Goal: Task Accomplishment & Management: Use online tool/utility

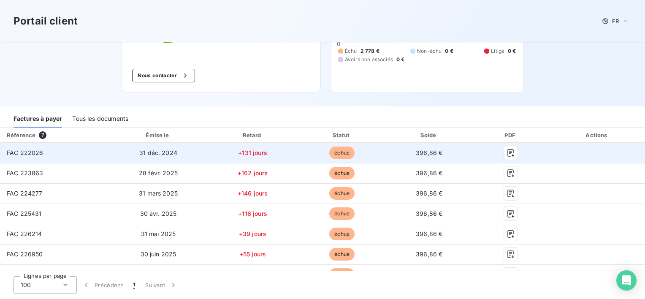
scroll to position [164, 0]
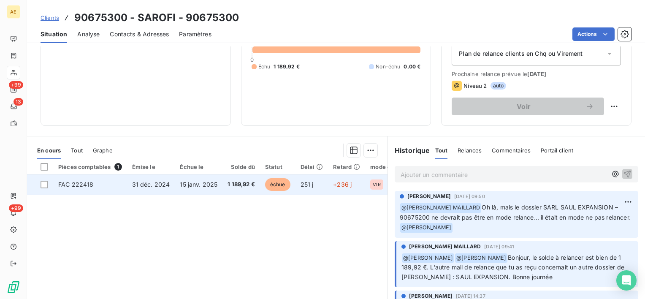
scroll to position [84, 0]
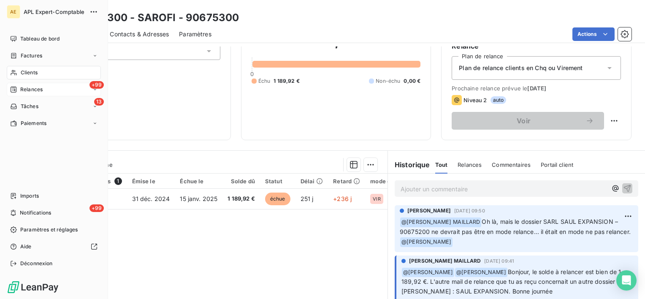
click at [21, 86] on span "Relances" at bounding box center [31, 90] width 22 height 8
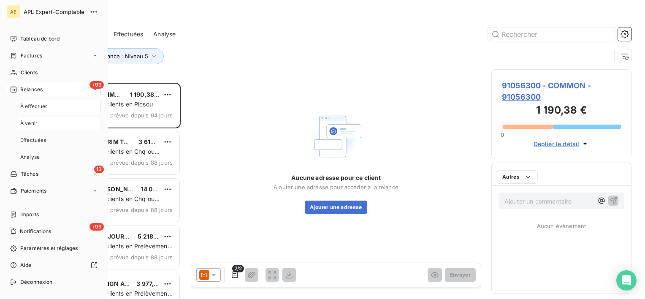
scroll to position [210, 133]
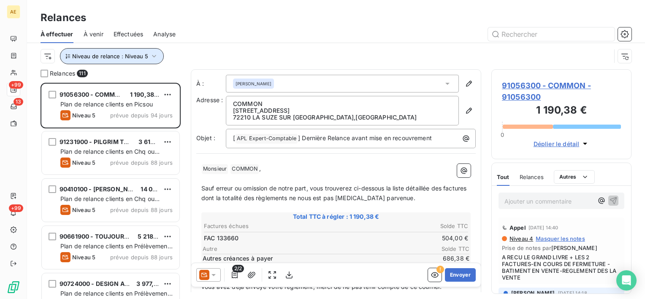
click at [147, 54] on button "Niveau de relance : Niveau 5" at bounding box center [112, 56] width 104 height 16
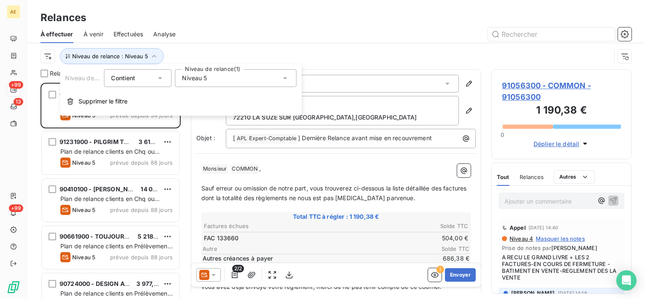
click at [199, 81] on span "Niveau 5" at bounding box center [194, 78] width 25 height 8
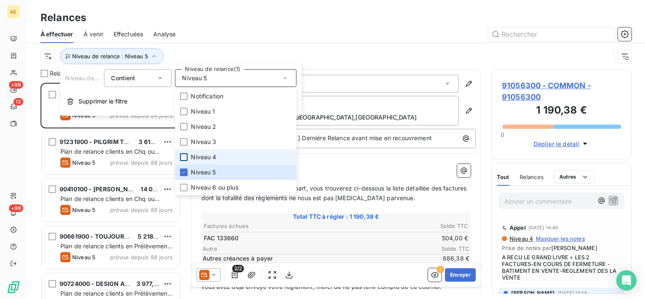
click at [185, 159] on div at bounding box center [184, 157] width 8 height 8
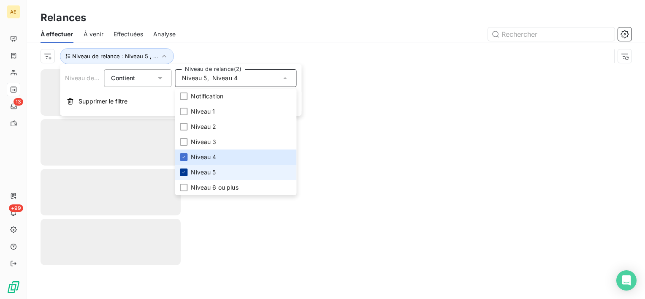
click at [182, 172] on icon at bounding box center [183, 172] width 5 height 5
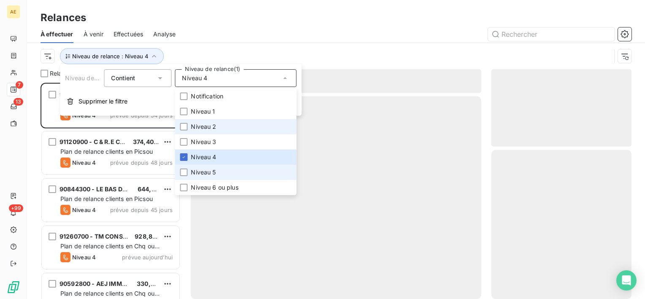
scroll to position [210, 133]
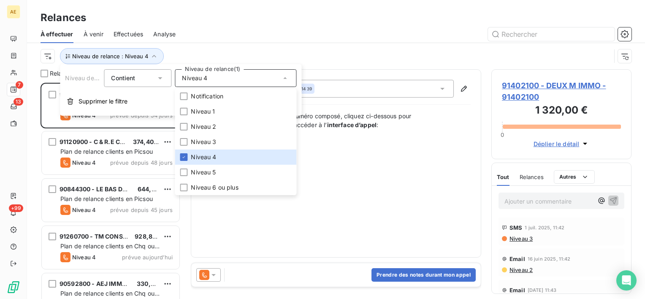
click at [238, 57] on div "Niveau de relance : Niveau 4" at bounding box center [326, 56] width 571 height 16
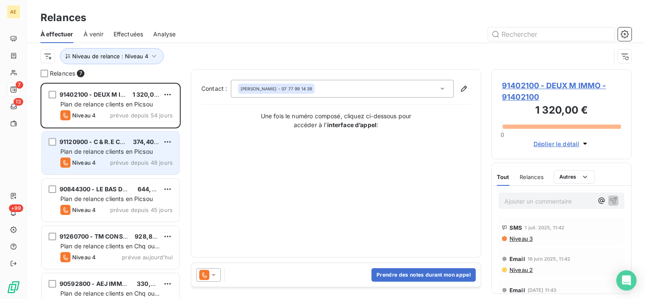
scroll to position [115, 0]
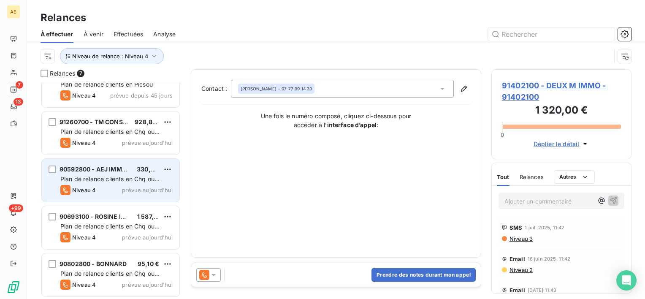
click at [133, 175] on div "Plan de relance clients en Chq ou Virement" at bounding box center [116, 179] width 112 height 8
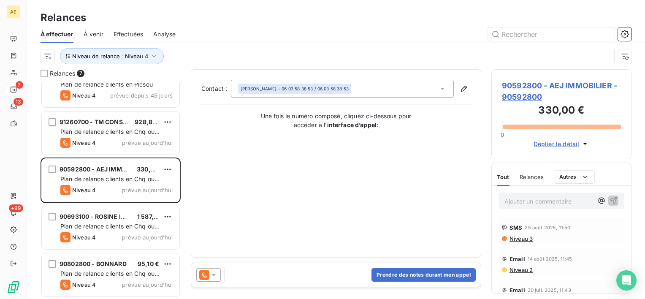
click at [557, 80] on span "90592800 - AEJ IMMOBILIER - 90592800" at bounding box center [561, 91] width 119 height 23
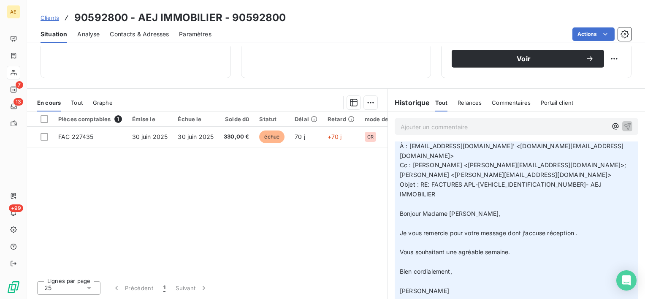
scroll to position [84, 0]
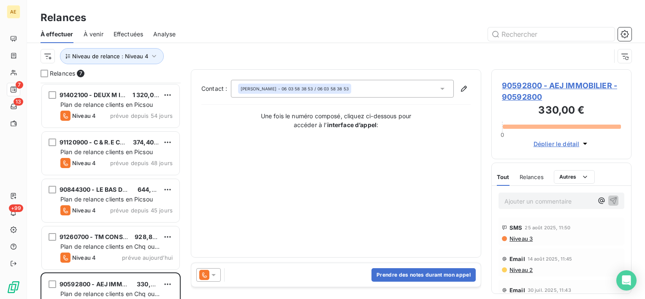
scroll to position [115, 0]
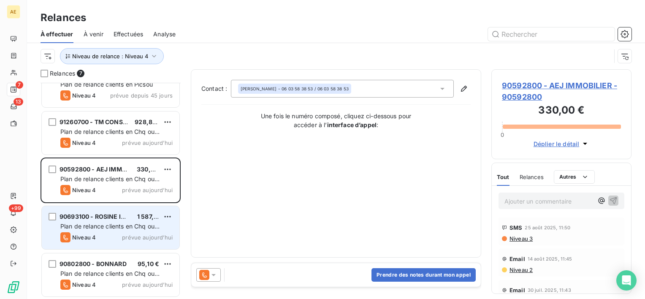
click at [127, 224] on span "Plan de relance clients en Chq ou Virement" at bounding box center [109, 231] width 99 height 16
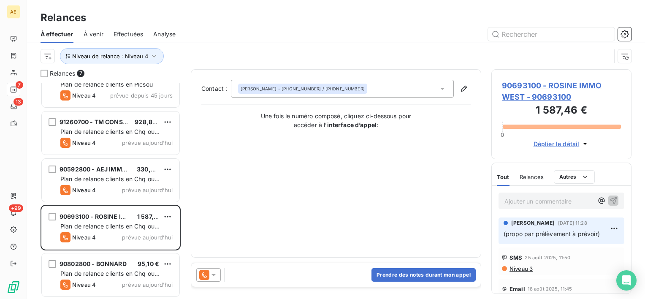
click at [537, 91] on span "90693100 - ROSINE IMMO WEST - 90693100" at bounding box center [561, 91] width 119 height 23
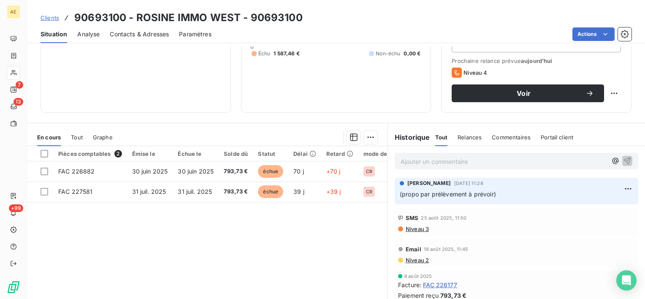
scroll to position [127, 0]
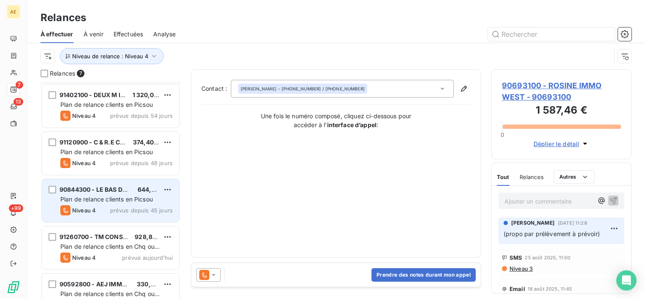
scroll to position [115, 0]
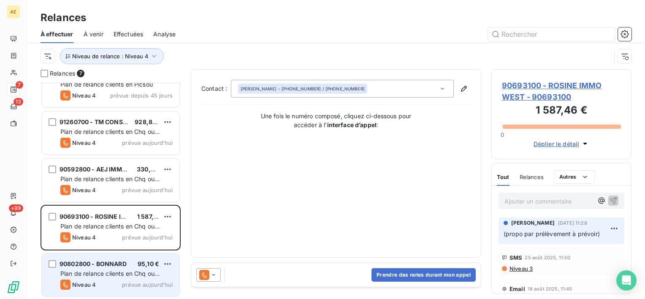
click at [145, 269] on div "90802800 - BONNARD 95,10 € Plan de relance clients en Chq ou Virement Niveau 4 …" at bounding box center [111, 274] width 138 height 43
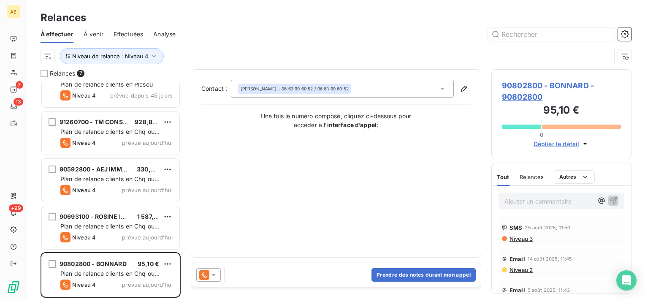
click at [550, 83] on span "90802800 - BONNARD - 90802800" at bounding box center [561, 91] width 119 height 23
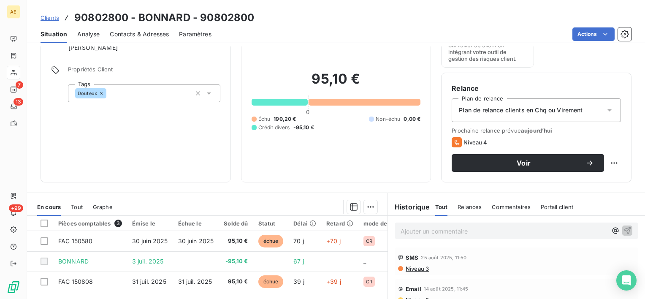
scroll to position [127, 0]
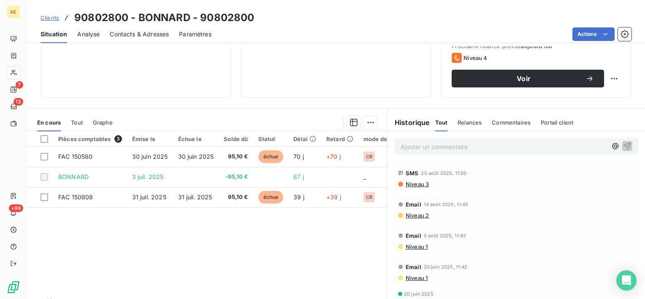
drag, startPoint x: 452, startPoint y: 156, endPoint x: 453, endPoint y: 150, distance: 5.6
click at [452, 156] on div "Ajouter un commentaire ﻿" at bounding box center [516, 146] width 257 height 30
click at [453, 150] on p "Ajouter un commentaire ﻿" at bounding box center [504, 147] width 207 height 11
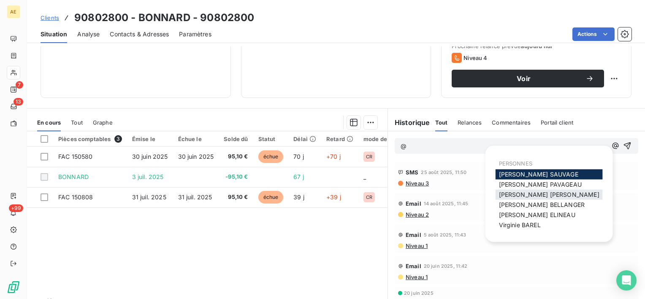
click at [525, 193] on span "[PERSON_NAME] MAILLARD" at bounding box center [549, 194] width 101 height 7
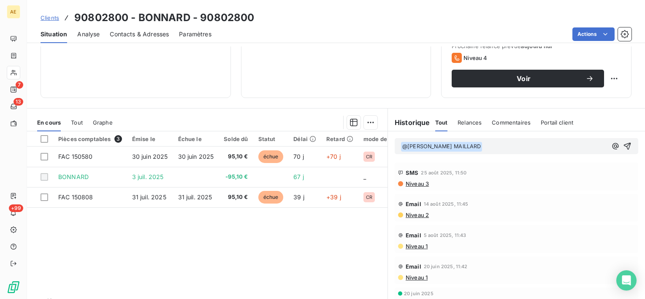
click at [504, 150] on p "﻿ @ [PERSON_NAME] MAILLARD ﻿ ﻿" at bounding box center [504, 147] width 207 height 10
click at [520, 148] on p "﻿ @ [PERSON_NAME] MAILLARD ﻿ Bonjour" at bounding box center [504, 147] width 207 height 10
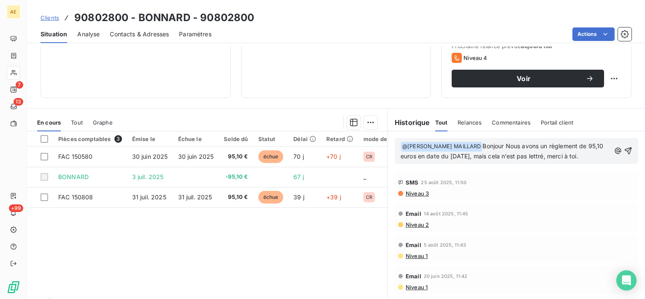
click at [506, 147] on span "Bonjour Nous avons un règlement de 95,10 euros en date du [DATE], mais cela n’e…" at bounding box center [503, 150] width 205 height 17
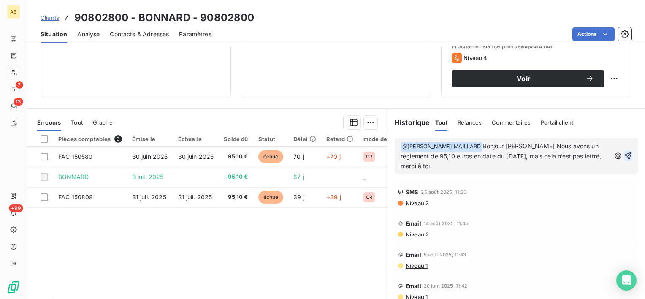
click at [624, 154] on icon "button" at bounding box center [628, 156] width 8 height 8
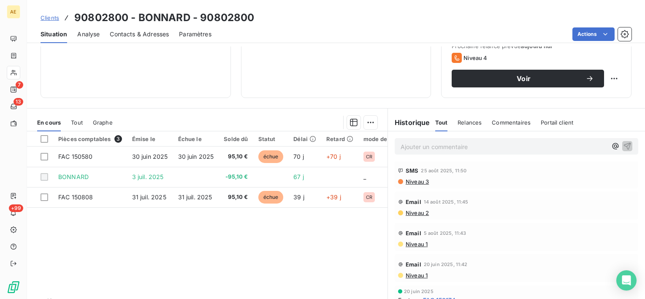
scroll to position [42, 0]
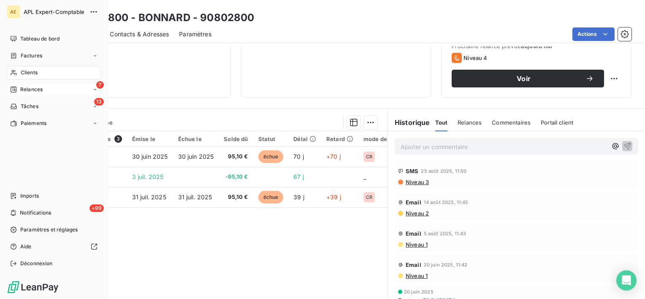
click at [19, 90] on div "Relances" at bounding box center [26, 90] width 33 height 8
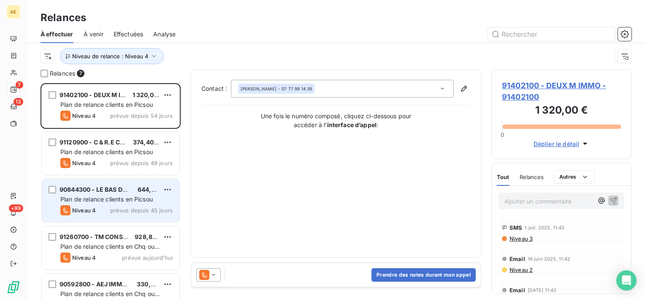
scroll to position [115, 0]
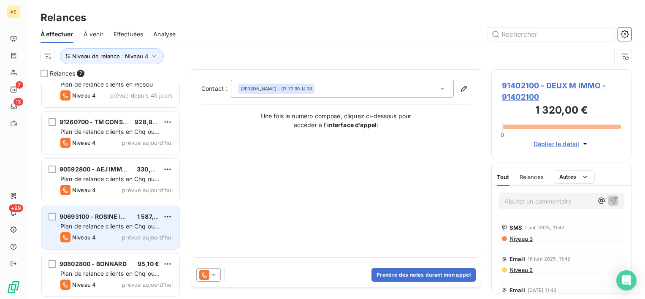
click at [128, 229] on span "Plan de relance clients en Chq ou Virement" at bounding box center [109, 231] width 99 height 16
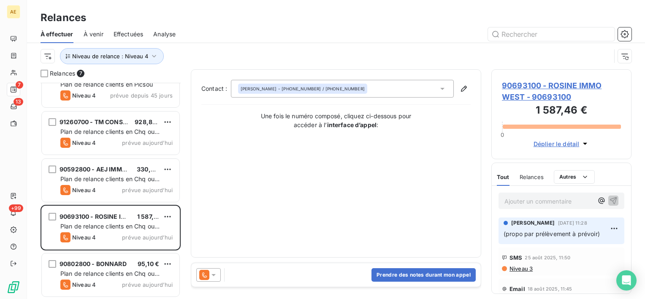
click at [555, 88] on span "90693100 - ROSINE IMMO WEST - 90693100" at bounding box center [561, 91] width 119 height 23
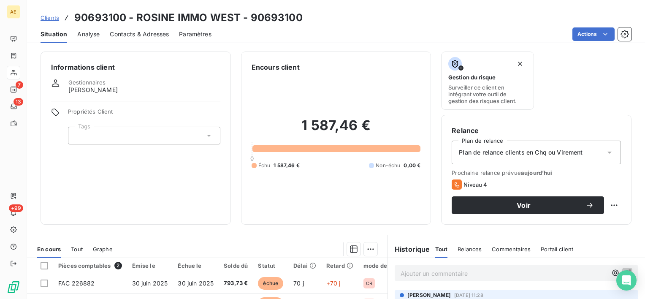
click at [142, 32] on span "Contacts & Adresses" at bounding box center [139, 34] width 59 height 8
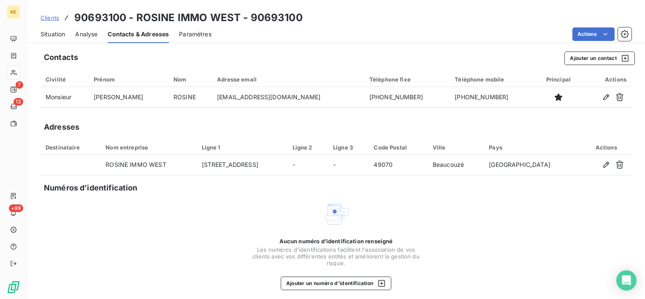
click at [56, 34] on span "Situation" at bounding box center [53, 34] width 25 height 8
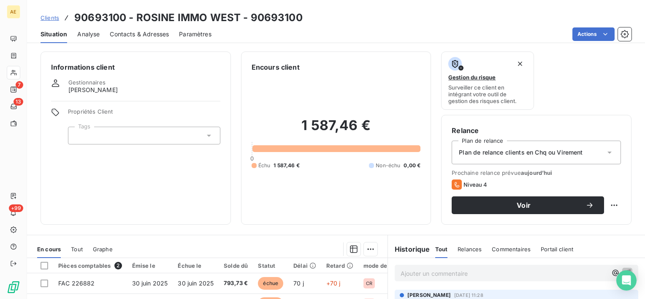
scroll to position [84, 0]
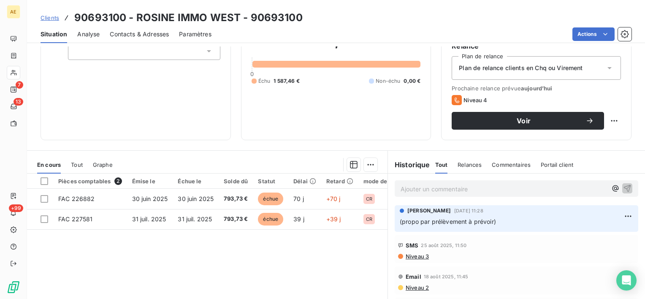
click at [159, 32] on span "Contacts & Adresses" at bounding box center [139, 34] width 59 height 8
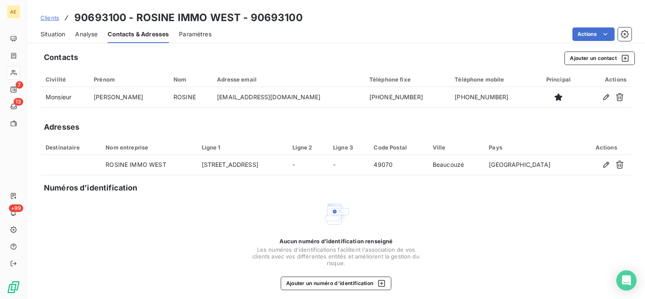
click at [63, 34] on span "Situation" at bounding box center [53, 34] width 25 height 8
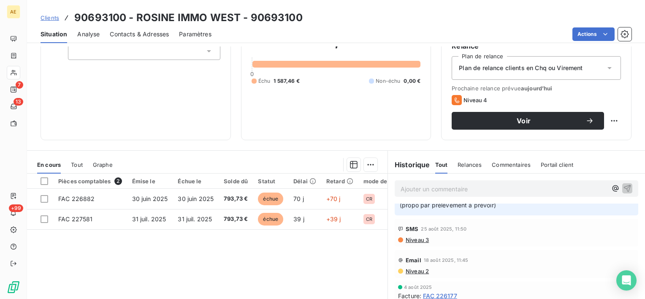
scroll to position [0, 0]
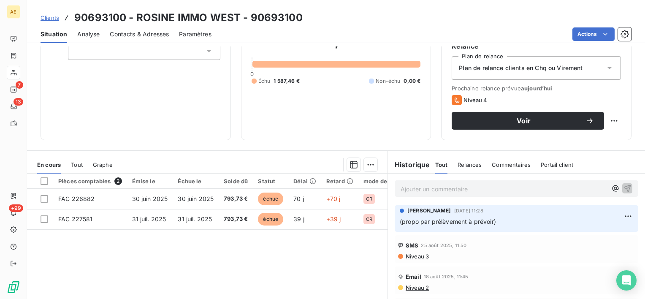
click at [154, 35] on span "Contacts & Adresses" at bounding box center [139, 34] width 59 height 8
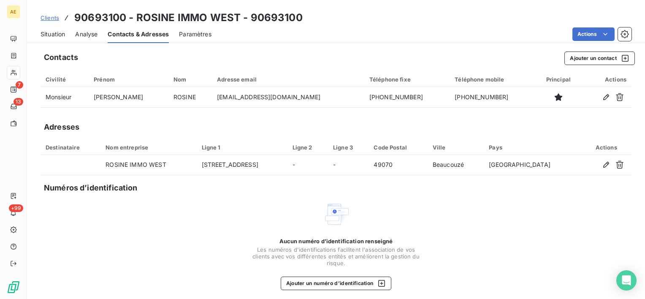
click at [55, 37] on span "Situation" at bounding box center [53, 34] width 25 height 8
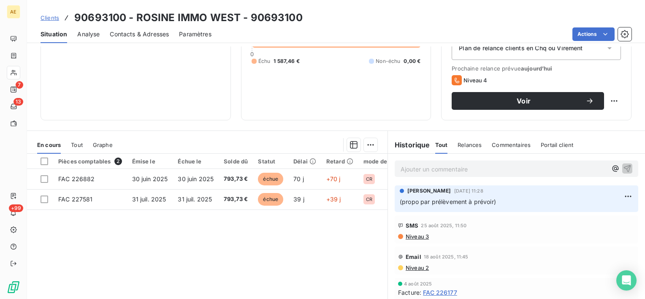
click at [419, 268] on span "Niveau 2" at bounding box center [417, 267] width 24 height 7
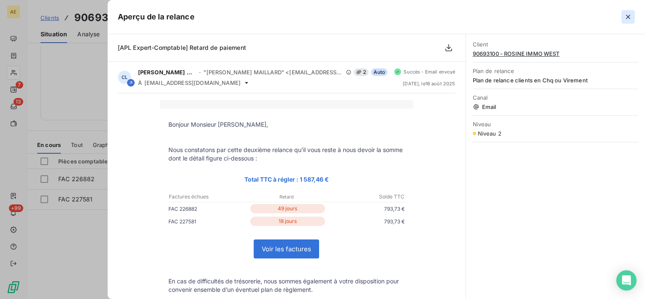
click at [630, 12] on button "button" at bounding box center [629, 17] width 14 height 14
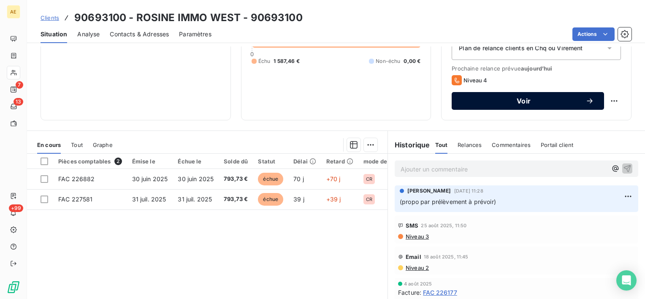
click at [558, 100] on span "Voir" at bounding box center [524, 101] width 124 height 7
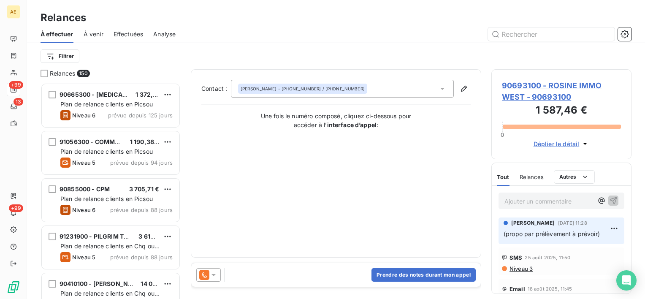
scroll to position [210, 133]
click at [387, 272] on button "Prendre des notes durant mon appel" at bounding box center [424, 275] width 104 height 14
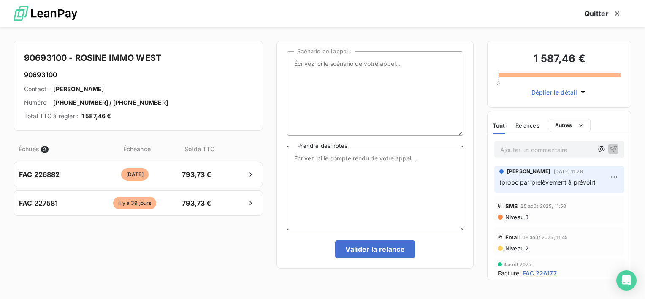
click at [356, 201] on textarea "Prendre des notes" at bounding box center [375, 188] width 176 height 84
type textarea "message répondeur"
click at [370, 252] on button "Valider la relance" at bounding box center [375, 249] width 80 height 18
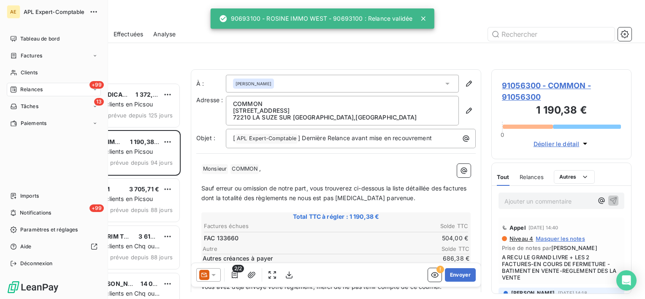
click at [30, 86] on span "Relances" at bounding box center [31, 90] width 22 height 8
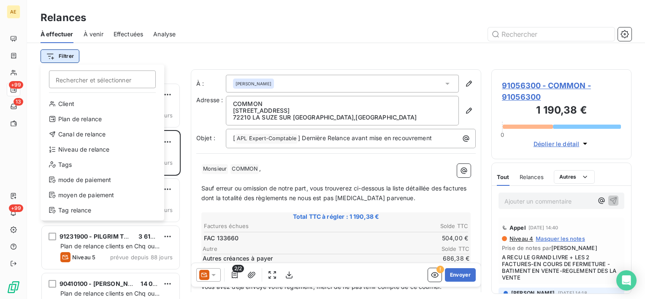
click at [65, 55] on html "AE +99 13 +99 Relances À effectuer À venir Effectuées Analyse Filtrer Recherche…" at bounding box center [322, 149] width 645 height 299
click at [136, 34] on html "AE +99 13 +99 Relances À effectuer À venir Effectuées Analyse Filtrer Recherche…" at bounding box center [322, 149] width 645 height 299
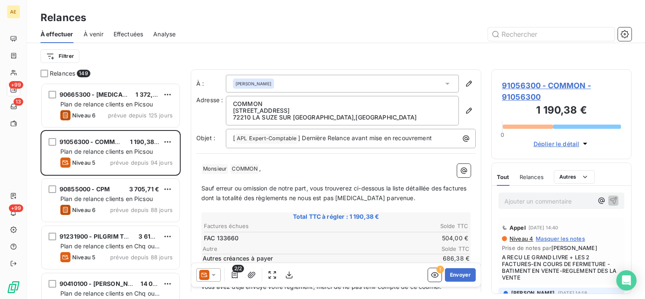
click at [134, 32] on span "Effectuées" at bounding box center [129, 34] width 30 height 8
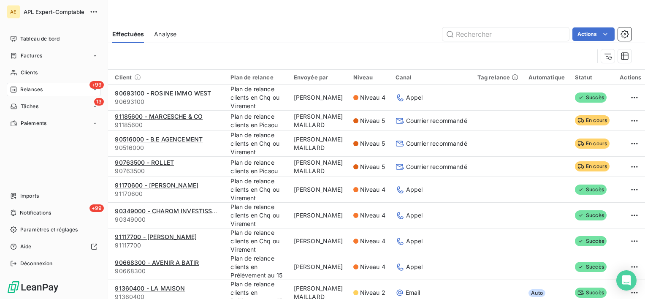
click at [31, 90] on span "Relances" at bounding box center [31, 90] width 22 height 8
click at [29, 37] on span "Tableau de bord" at bounding box center [39, 39] width 39 height 8
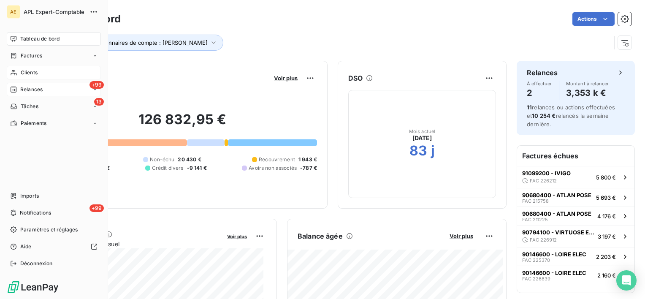
click at [33, 74] on span "Clients" at bounding box center [29, 73] width 17 height 8
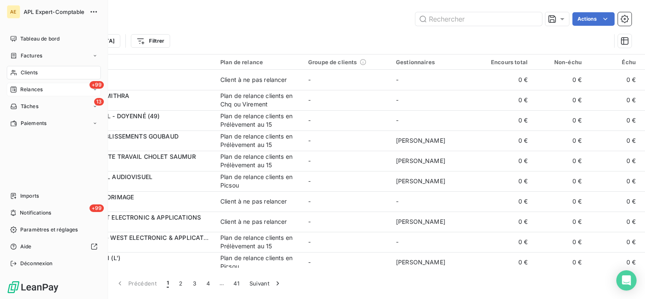
click at [24, 90] on span "Relances" at bounding box center [31, 90] width 22 height 8
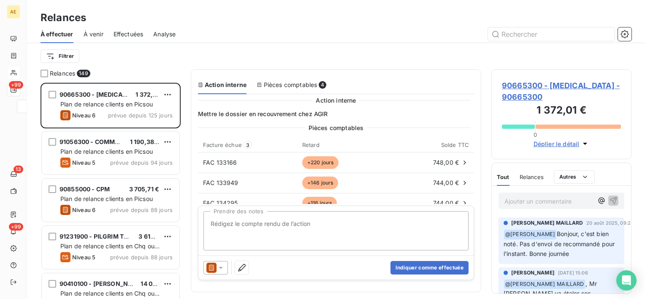
scroll to position [210, 133]
click at [64, 52] on html "AE +99 13 +99 Relances À effectuer À venir Effectuées Analyse Filtrer Relances …" at bounding box center [322, 149] width 645 height 299
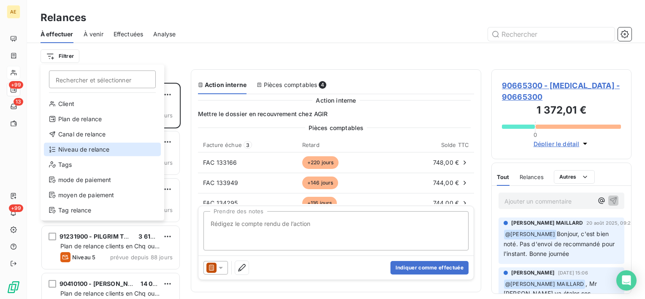
click at [103, 148] on div "Niveau de relance" at bounding box center [102, 150] width 117 height 14
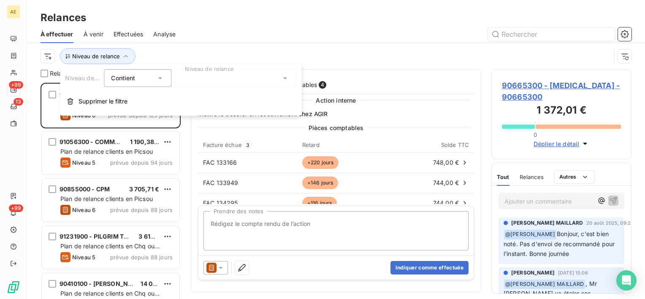
click at [225, 82] on div at bounding box center [236, 78] width 122 height 18
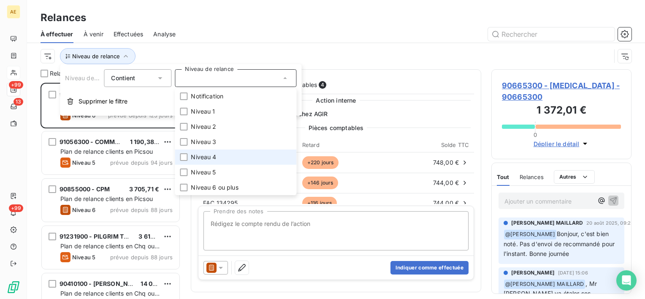
click at [195, 155] on span "Niveau 4" at bounding box center [203, 157] width 25 height 8
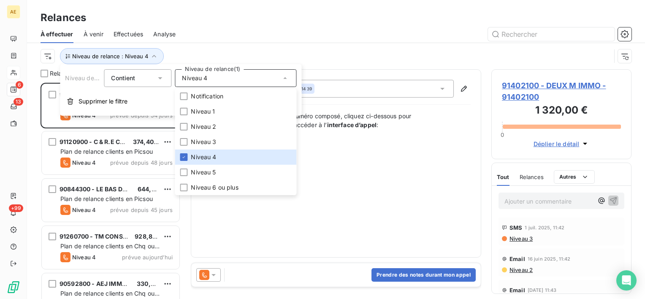
click at [247, 55] on div "Niveau de relance : Niveau 4" at bounding box center [326, 56] width 571 height 16
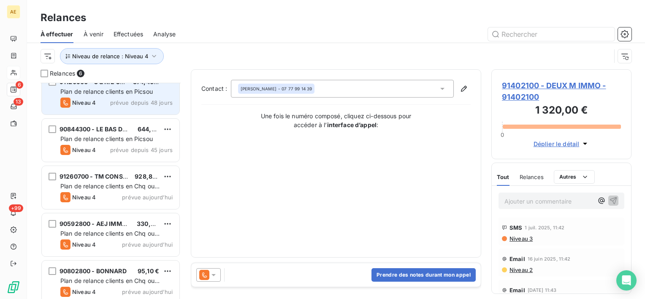
scroll to position [68, 0]
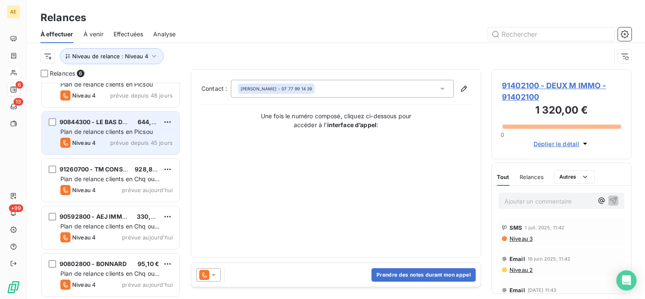
click at [120, 125] on div "90844300 - LE BAS DU BOURG" at bounding box center [95, 122] width 71 height 8
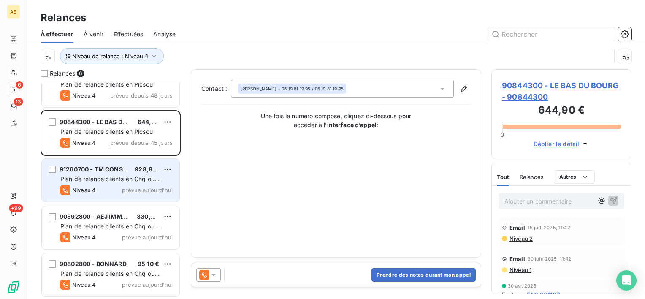
click at [140, 183] on div "91260700 - TM CONSEILS 928,84 € Plan de relance clients en Chq ou Virement Nive…" at bounding box center [111, 180] width 138 height 43
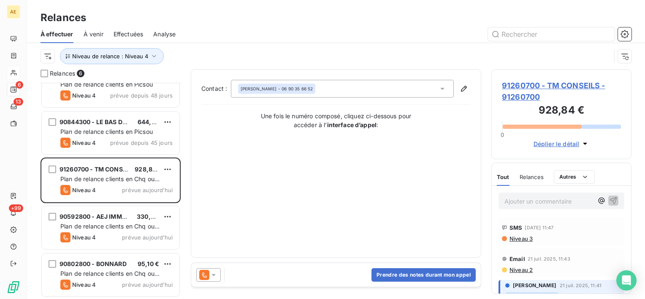
click at [593, 84] on span "91260700 - TM CONSEILS - 91260700" at bounding box center [561, 91] width 119 height 23
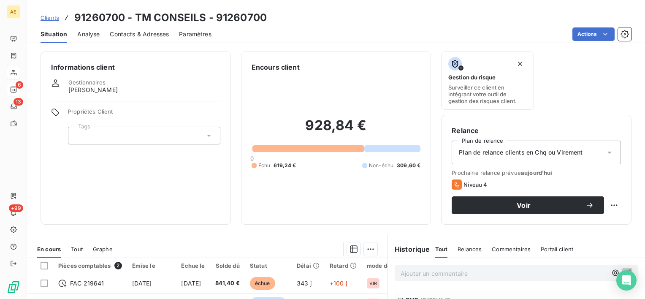
scroll to position [84, 0]
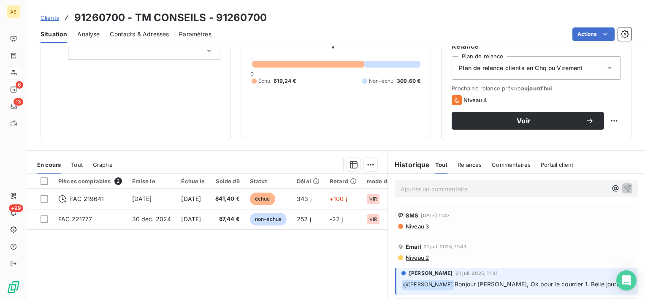
click at [152, 37] on span "Contacts & Adresses" at bounding box center [139, 34] width 59 height 8
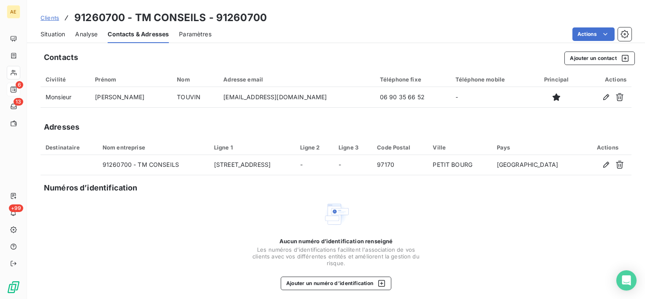
click at [62, 29] on div "Situation" at bounding box center [53, 34] width 25 height 18
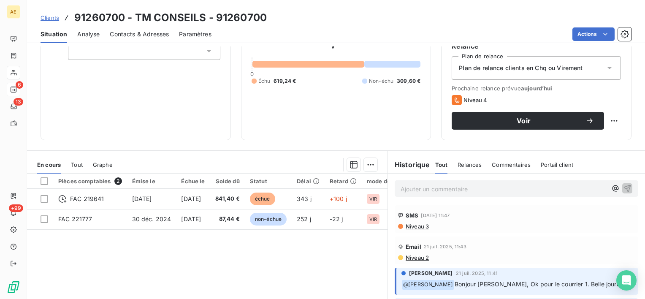
click at [158, 32] on span "Contacts & Adresses" at bounding box center [139, 34] width 59 height 8
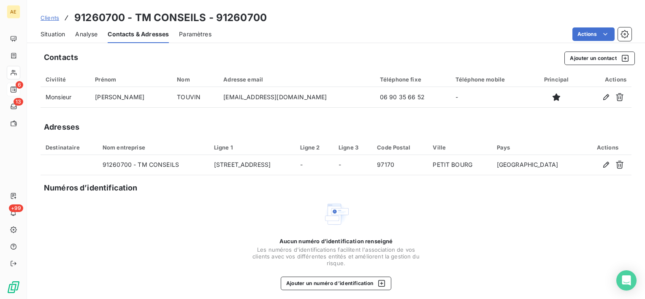
click at [57, 33] on span "Situation" at bounding box center [53, 34] width 25 height 8
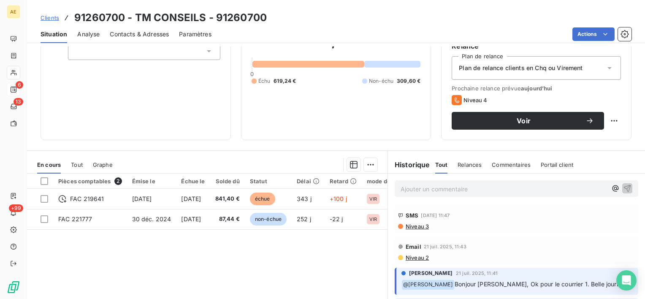
click at [419, 260] on span "Niveau 2" at bounding box center [417, 257] width 24 height 7
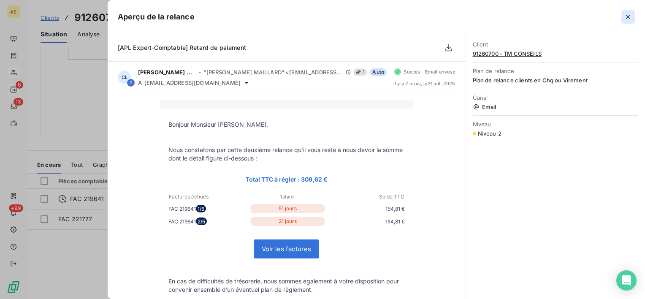
click at [624, 16] on icon "button" at bounding box center [628, 17] width 8 height 8
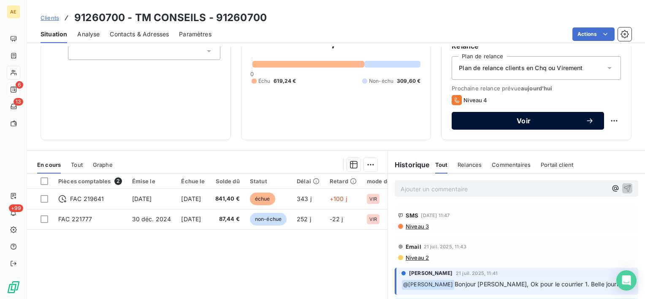
click at [509, 122] on span "Voir" at bounding box center [524, 120] width 124 height 7
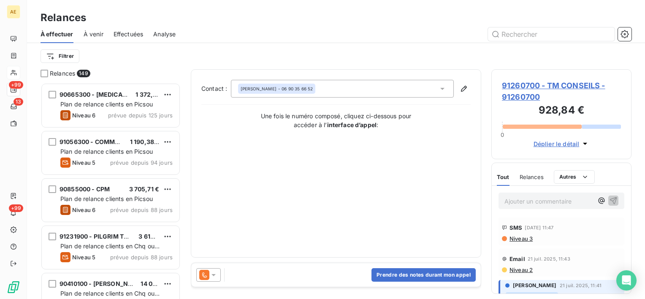
scroll to position [210, 133]
click at [457, 270] on button "Prendre des notes durant mon appel" at bounding box center [424, 275] width 104 height 14
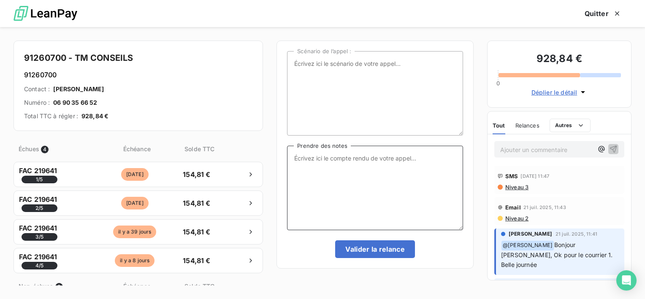
click at [411, 210] on textarea "Prendre des notes" at bounding box center [375, 188] width 176 height 84
type textarea "message répondeur"
click at [397, 246] on button "Valider la relance" at bounding box center [375, 249] width 80 height 18
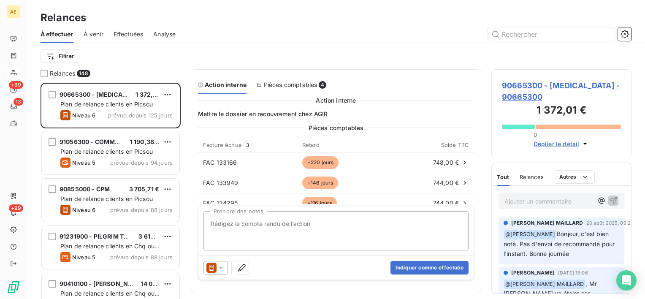
click at [123, 33] on span "Effectuées" at bounding box center [129, 34] width 30 height 8
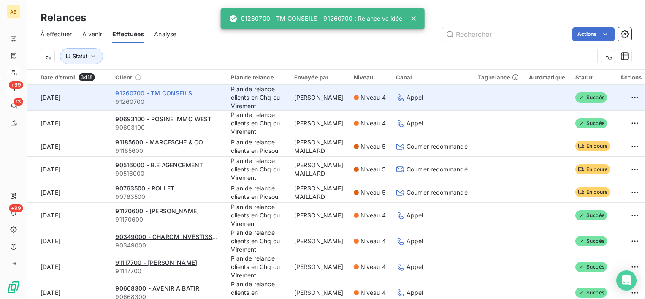
click at [130, 90] on span "91260700 - TM CONSEILS" at bounding box center [153, 93] width 76 height 7
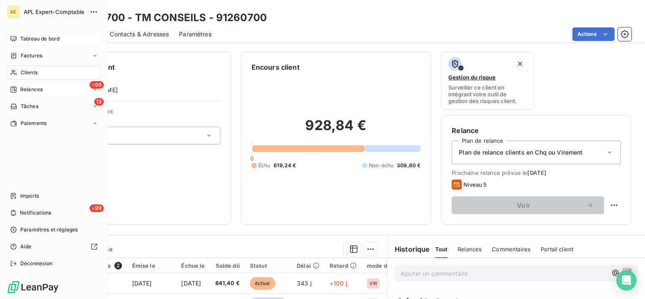
click at [22, 38] on span "Tableau de bord" at bounding box center [39, 39] width 39 height 8
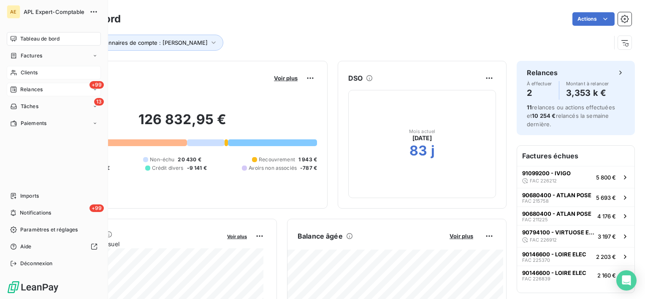
click at [29, 90] on span "Relances" at bounding box center [31, 90] width 22 height 8
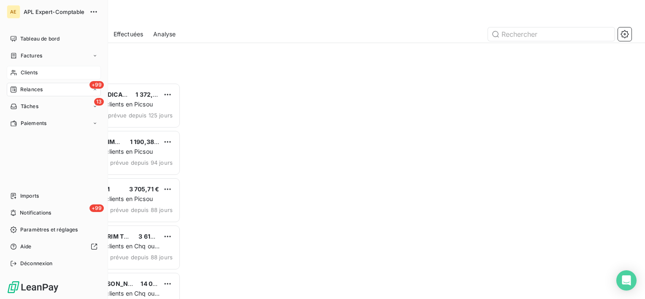
scroll to position [210, 133]
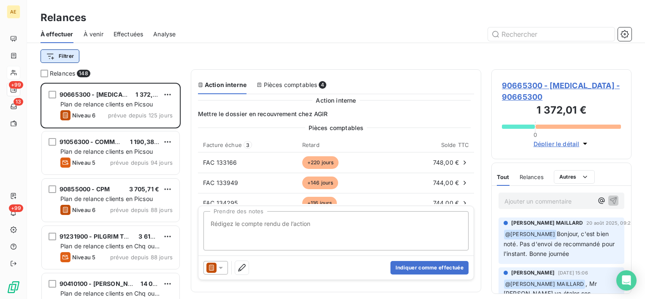
click at [52, 54] on html "AE +99 13 +99 Relances À effectuer À venir Effectuées Analyse Filtrer Relances …" at bounding box center [322, 149] width 645 height 299
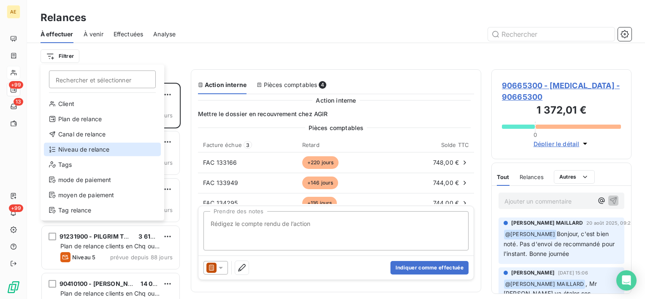
click at [83, 145] on div "Niveau de relance" at bounding box center [102, 150] width 117 height 14
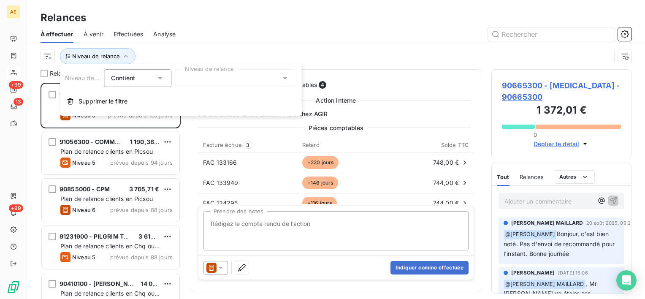
click at [210, 82] on div at bounding box center [236, 78] width 122 height 18
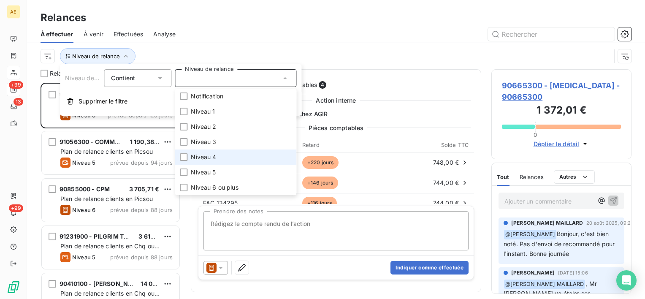
click at [204, 162] on li "Niveau 4" at bounding box center [236, 157] width 122 height 15
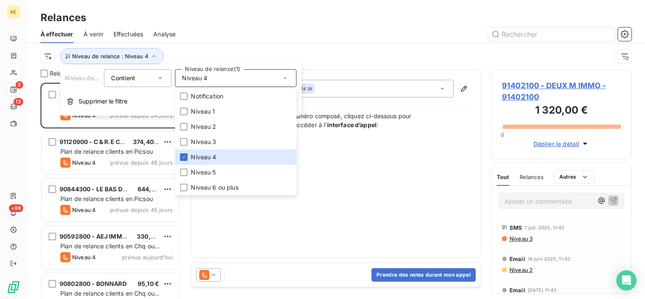
click at [213, 49] on div "Niveau de relance : Niveau 4" at bounding box center [326, 56] width 571 height 16
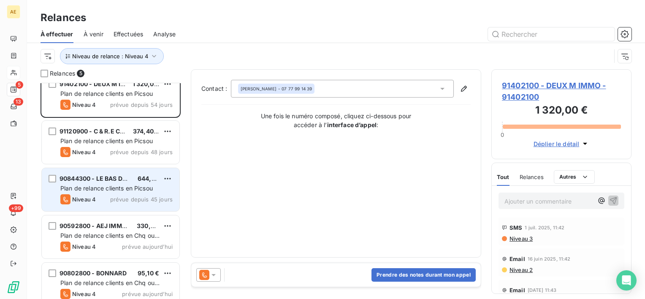
scroll to position [20, 0]
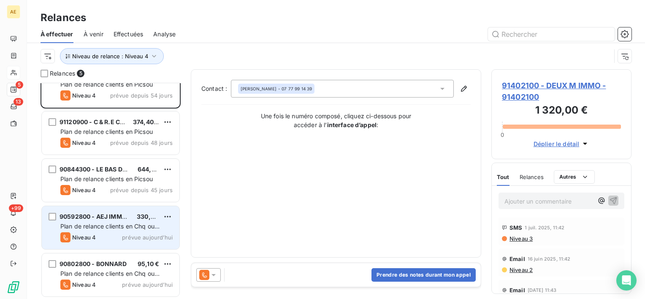
click at [139, 221] on div "90592800 - AEJ IMMOBILIER 330,00 € Plan de relance clients en Chq ou Virement N…" at bounding box center [111, 227] width 138 height 43
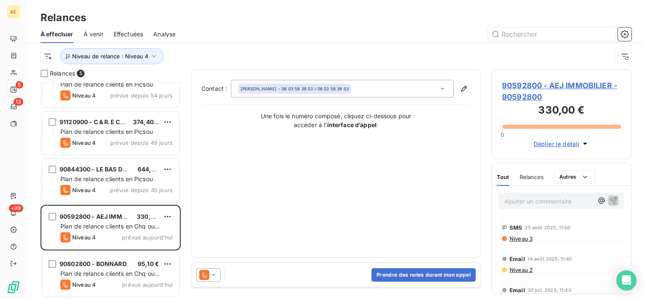
click at [544, 88] on span "90592800 - AEJ IMMOBILIER - 90592800" at bounding box center [561, 91] width 119 height 23
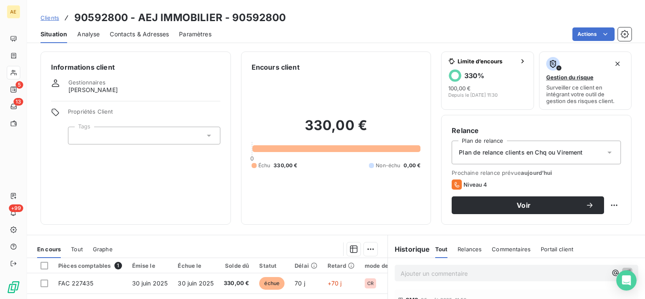
click at [146, 37] on span "Contacts & Adresses" at bounding box center [139, 34] width 59 height 8
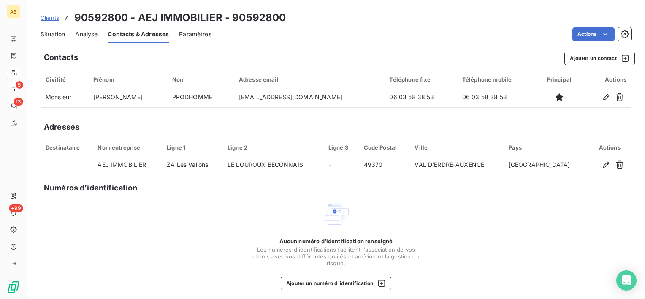
click at [58, 34] on span "Situation" at bounding box center [53, 34] width 25 height 8
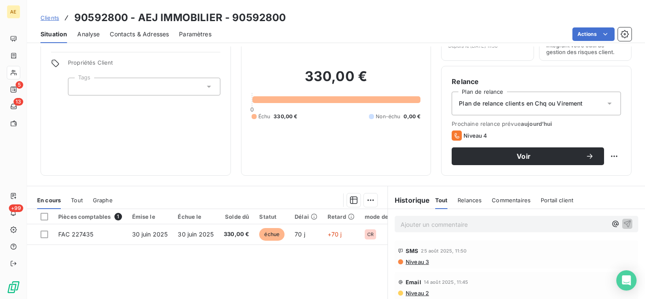
scroll to position [127, 0]
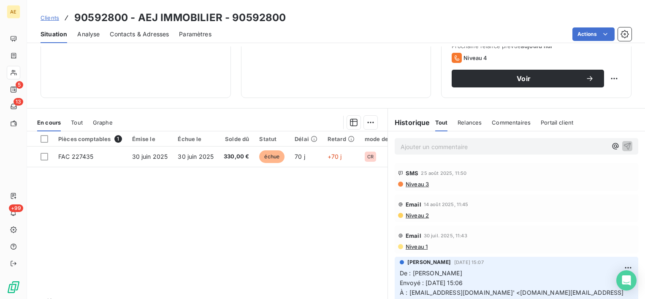
click at [136, 38] on span "Contacts & Adresses" at bounding box center [139, 34] width 59 height 8
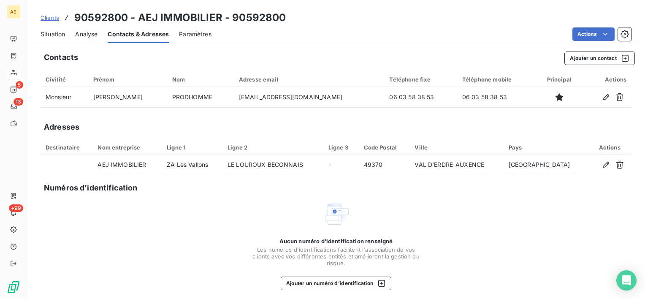
drag, startPoint x: 60, startPoint y: 34, endPoint x: 69, endPoint y: 35, distance: 9.0
click at [60, 34] on span "Situation" at bounding box center [53, 34] width 25 height 8
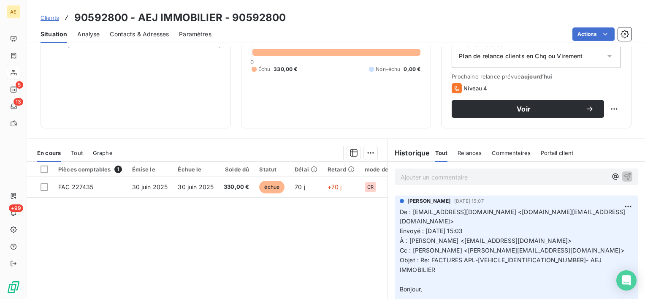
scroll to position [84, 0]
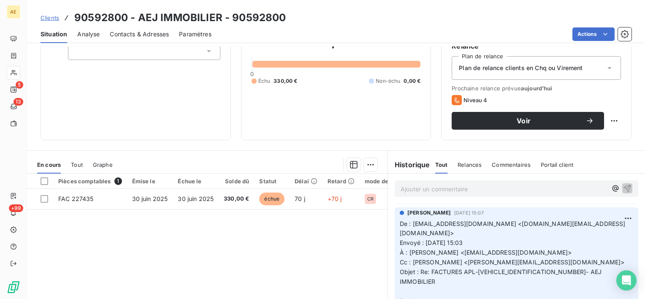
click at [149, 35] on span "Contacts & Adresses" at bounding box center [139, 34] width 59 height 8
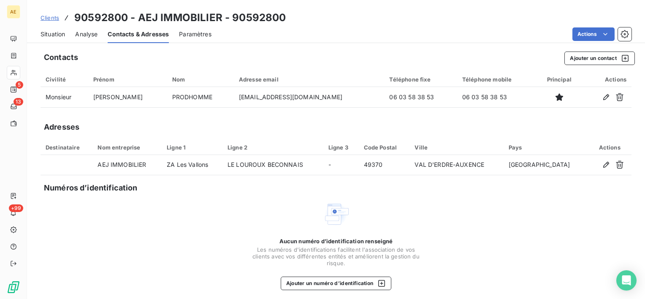
click at [66, 37] on div "Situation Analyse Contacts & Adresses Paramètres Actions" at bounding box center [336, 34] width 618 height 18
click at [60, 36] on span "Situation" at bounding box center [53, 34] width 25 height 8
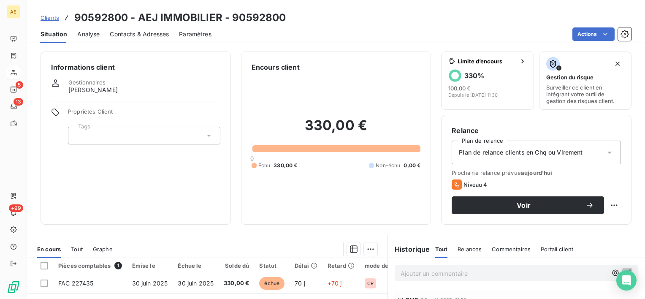
scroll to position [147, 0]
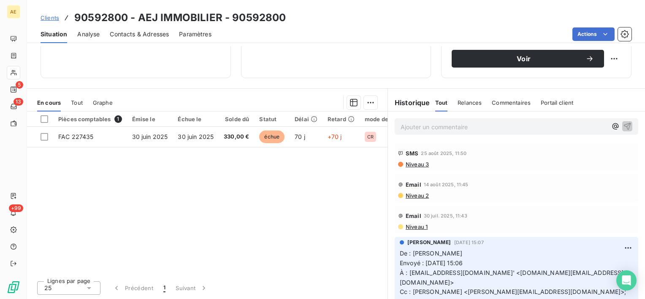
click at [417, 194] on span "Niveau 2" at bounding box center [417, 195] width 24 height 7
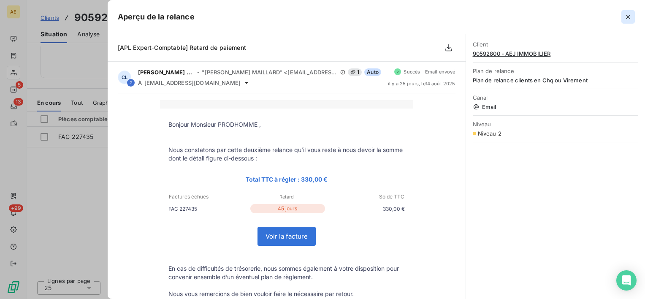
click at [626, 19] on icon "button" at bounding box center [628, 17] width 8 height 8
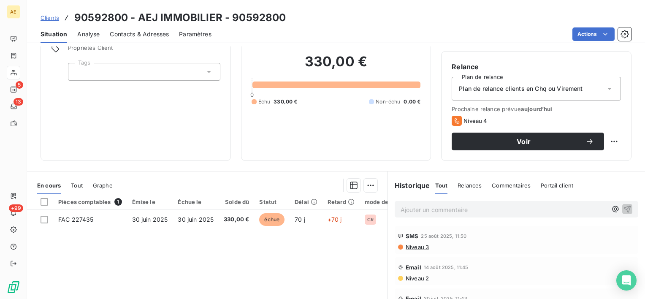
scroll to position [62, 0]
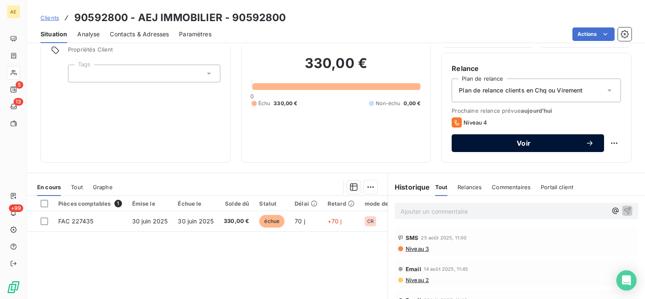
click at [514, 140] on span "Voir" at bounding box center [524, 143] width 124 height 7
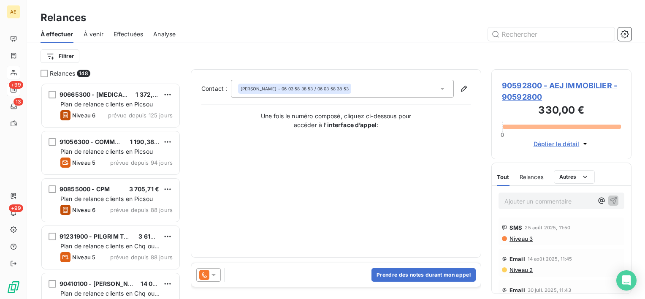
scroll to position [210, 133]
click at [401, 275] on button "Prendre des notes durant mon appel" at bounding box center [424, 275] width 104 height 14
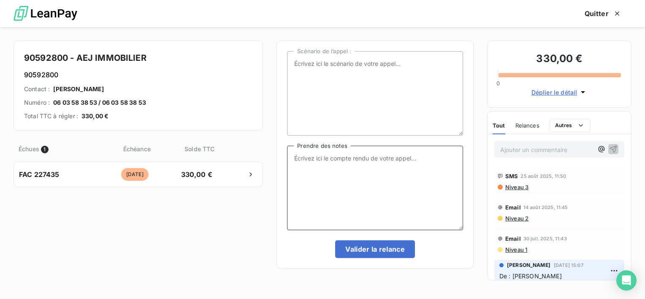
click at [326, 194] on textarea "Prendre des notes" at bounding box center [375, 188] width 176 height 84
type textarea "message répondeur"
click at [385, 250] on button "Valider la relance" at bounding box center [375, 249] width 80 height 18
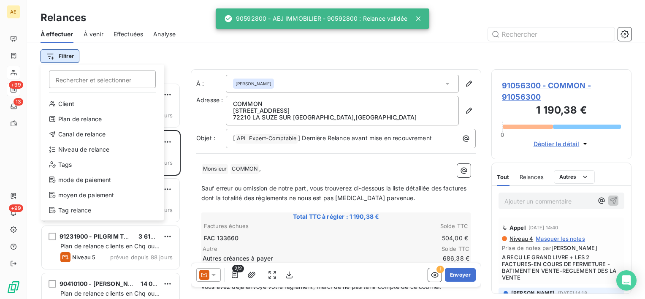
click at [61, 54] on html "AE +99 13 +99 Relances À effectuer À venir Effectuées Analyse Filtrer Recherche…" at bounding box center [322, 149] width 645 height 299
click at [71, 147] on div "Niveau de relance" at bounding box center [102, 150] width 117 height 14
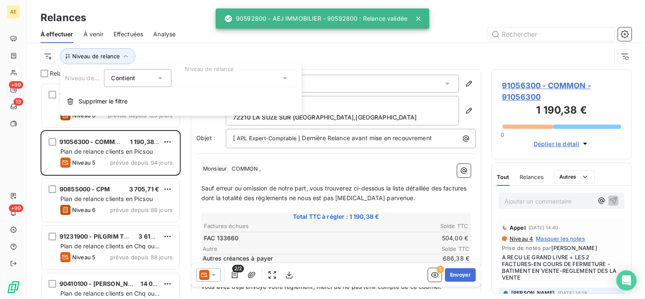
click at [211, 78] on div at bounding box center [236, 78] width 122 height 18
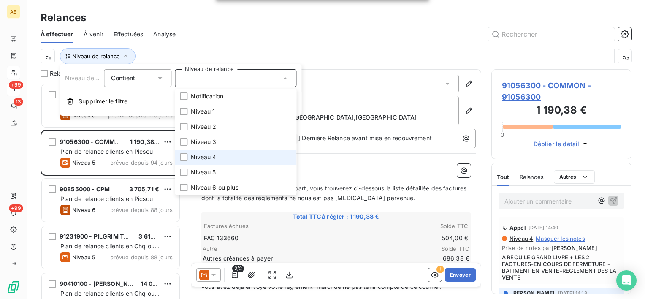
click at [203, 159] on span "Niveau 4" at bounding box center [203, 157] width 25 height 8
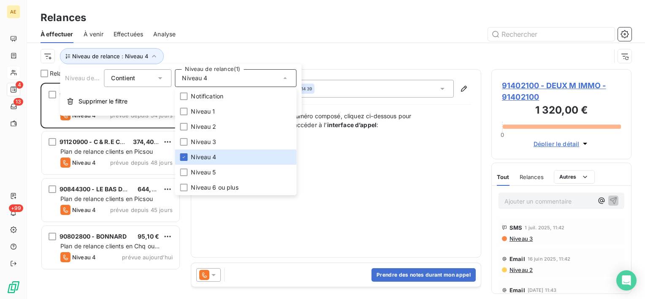
click at [289, 36] on div at bounding box center [409, 34] width 446 height 14
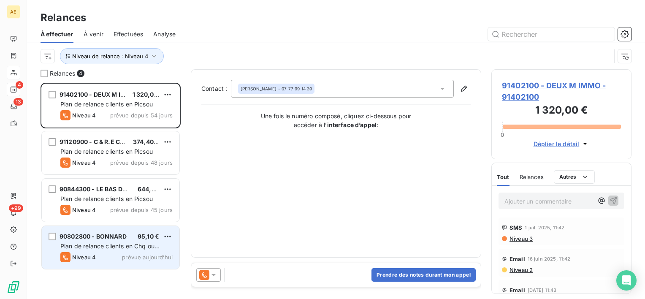
click at [143, 250] on div "Plan de relance clients en Chq ou Virement" at bounding box center [116, 246] width 112 height 8
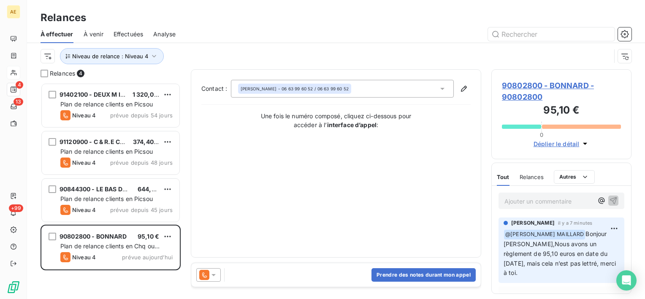
click at [571, 86] on span "90802800 - BONNARD - 90802800" at bounding box center [561, 91] width 119 height 23
